Goal: Information Seeking & Learning: Learn about a topic

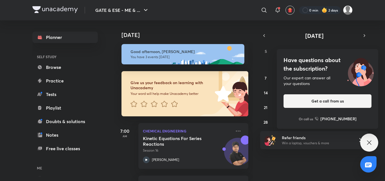
click at [372, 146] on div "Have questions about the subscription? Our expert can answer all your questions…" at bounding box center [370, 142] width 18 height 18
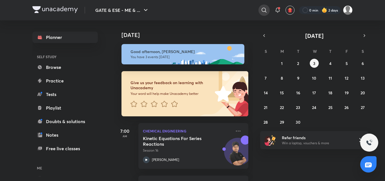
click at [264, 6] on div at bounding box center [264, 10] width 11 height 11
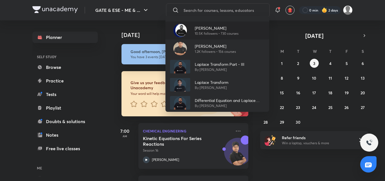
click at [209, 28] on p "[PERSON_NAME]" at bounding box center [217, 28] width 44 height 6
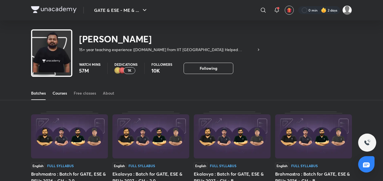
click at [57, 92] on div "Courses" at bounding box center [59, 93] width 14 height 6
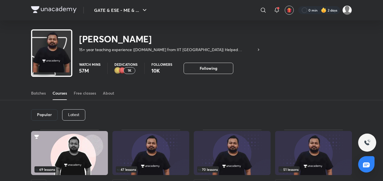
click at [81, 118] on div "Latest" at bounding box center [73, 114] width 23 height 11
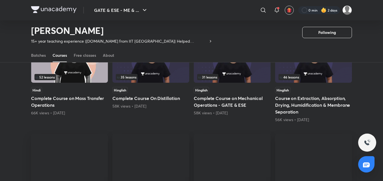
scroll to position [307, 0]
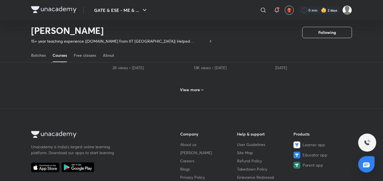
click at [197, 89] on h6 "View more" at bounding box center [190, 90] width 20 height 6
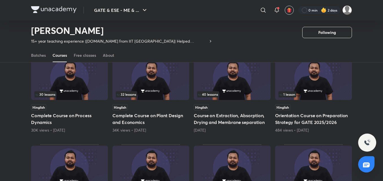
scroll to position [442, 0]
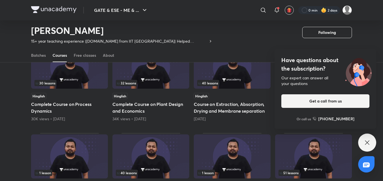
click at [365, 139] on div "Have questions about the subscription? Our expert can answer all your questions…" at bounding box center [367, 142] width 18 height 18
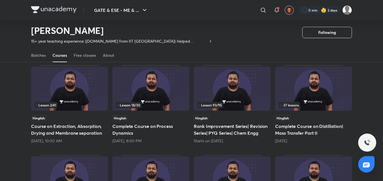
scroll to position [59, 0]
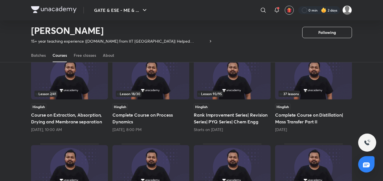
click at [220, 80] on img at bounding box center [232, 77] width 77 height 44
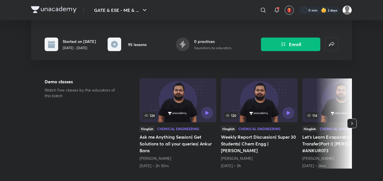
scroll to position [23, 0]
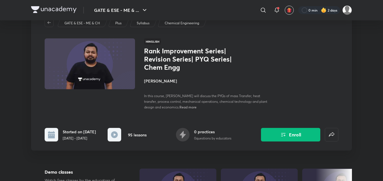
scroll to position [59, 0]
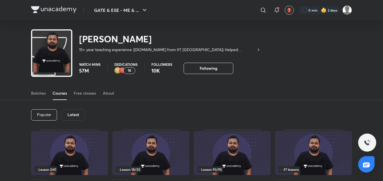
click at [73, 116] on h6 "Latest" at bounding box center [73, 114] width 12 height 5
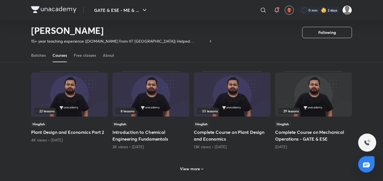
scroll to position [239, 0]
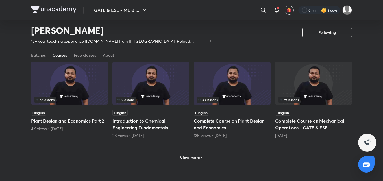
click at [189, 157] on h6 "View more" at bounding box center [190, 158] width 20 height 6
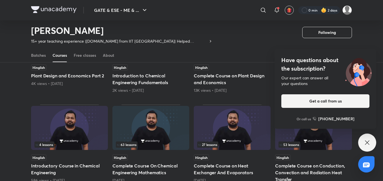
scroll to position [296, 0]
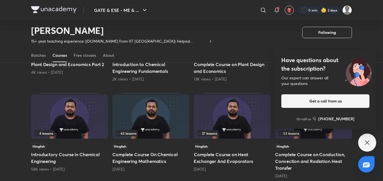
click at [163, 114] on img at bounding box center [150, 117] width 77 height 44
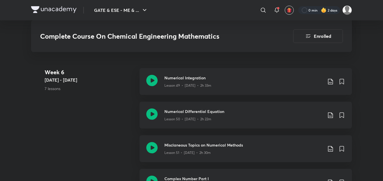
scroll to position [2110, 0]
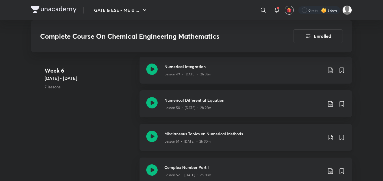
click at [330, 137] on icon at bounding box center [330, 137] width 7 height 7
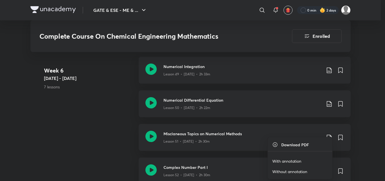
click at [289, 163] on p "With annotation" at bounding box center [287, 161] width 29 height 6
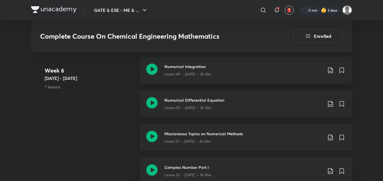
click at [155, 136] on icon at bounding box center [151, 136] width 11 height 11
